Goal: Transaction & Acquisition: Book appointment/travel/reservation

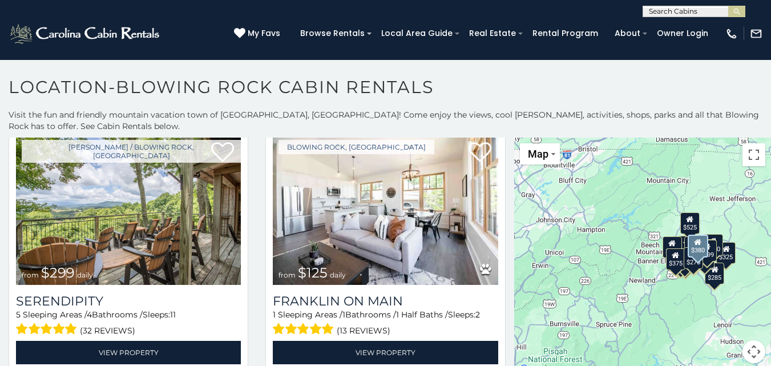
scroll to position [571, 0]
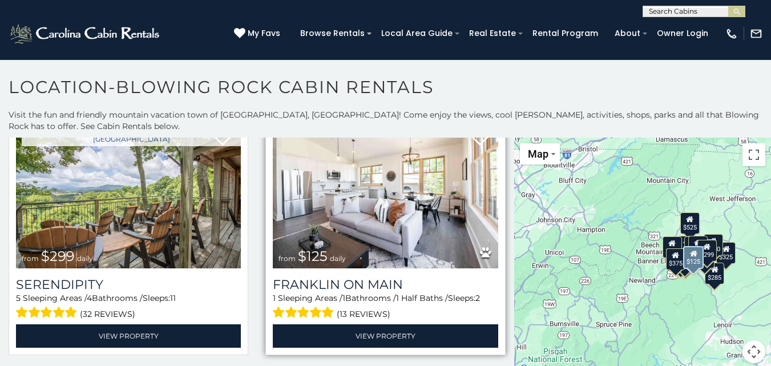
click at [361, 190] on img at bounding box center [385, 193] width 225 height 151
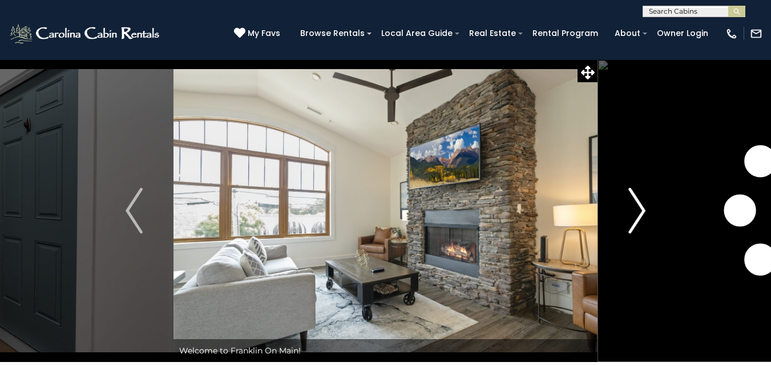
click at [640, 213] on img "Next" at bounding box center [636, 211] width 17 height 46
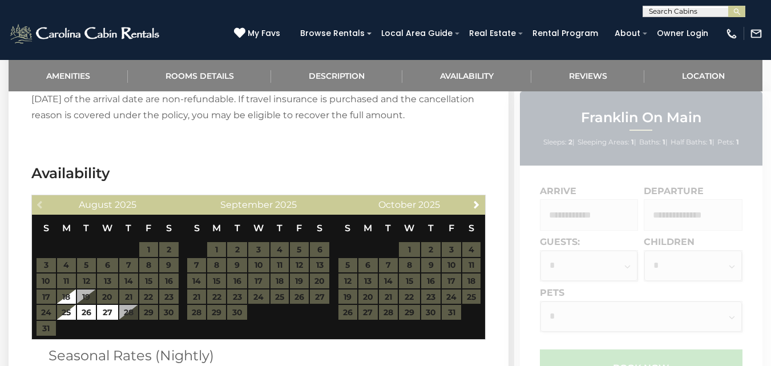
scroll to position [1370, 0]
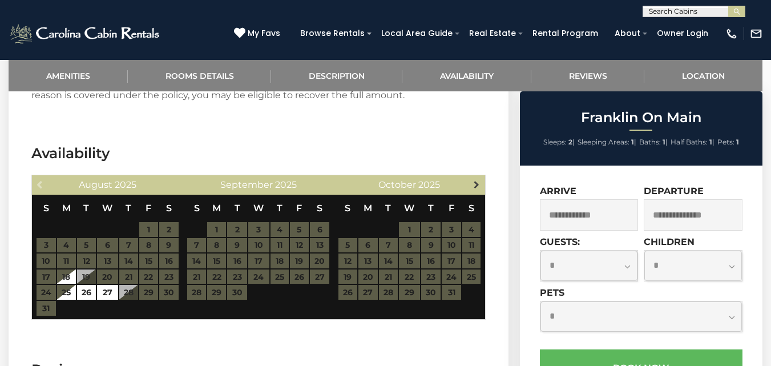
click at [481, 187] on span "Next" at bounding box center [476, 184] width 9 height 9
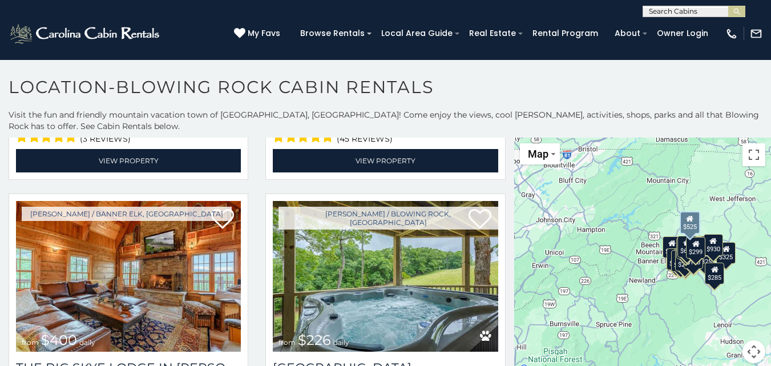
scroll to position [2568, 0]
